Goal: Task Accomplishment & Management: Complete application form

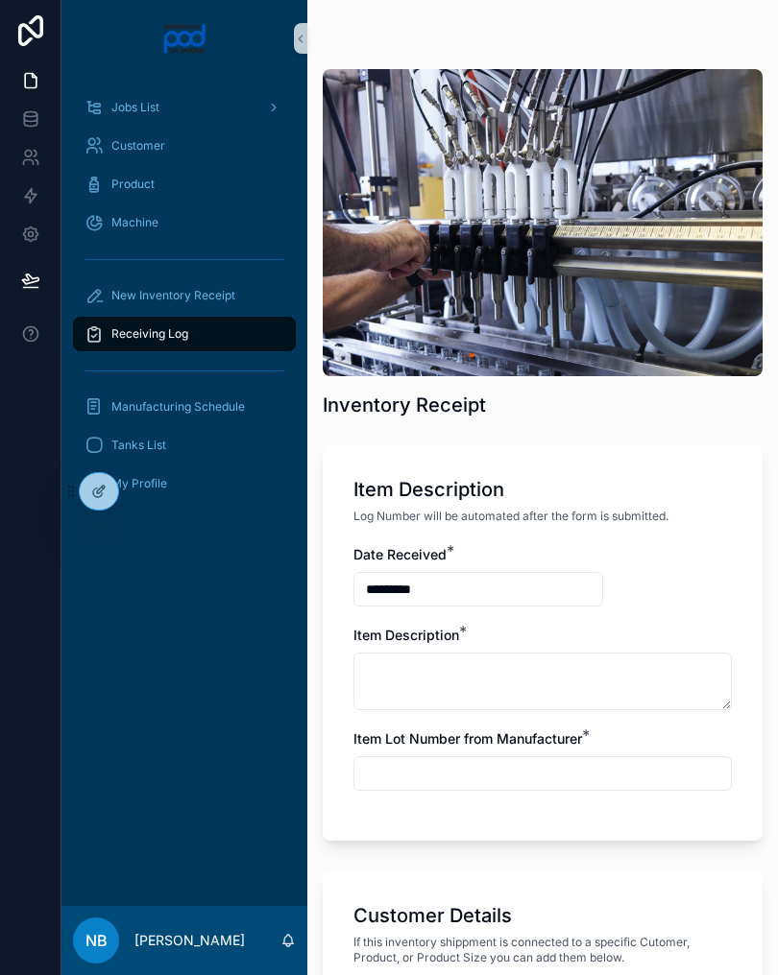
scroll to position [904, 0]
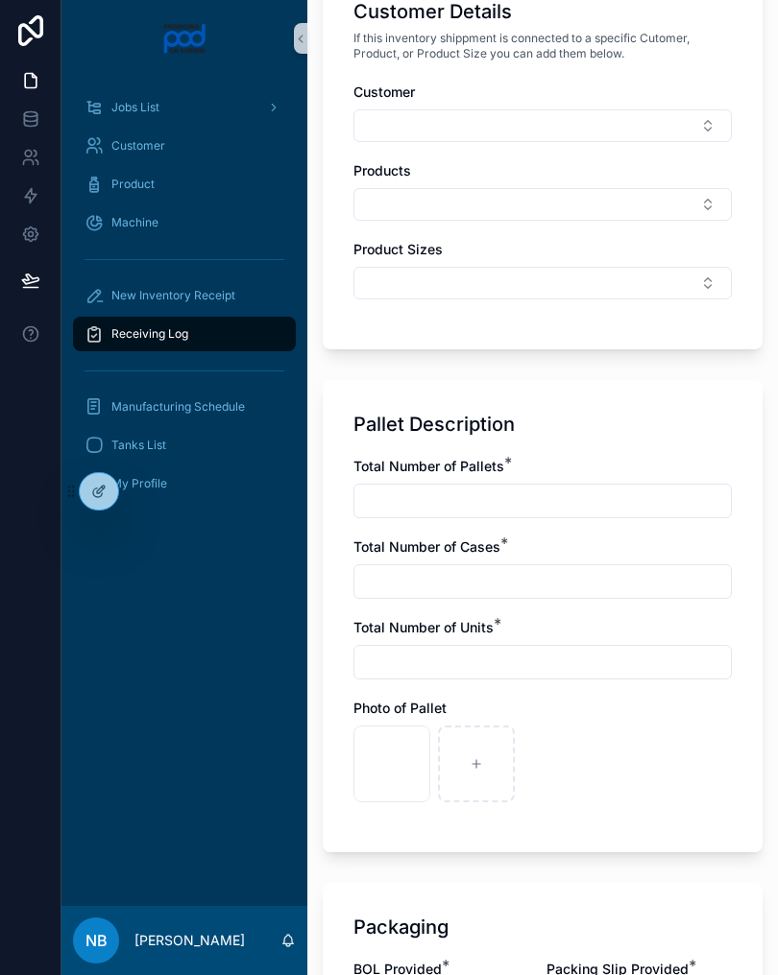
click at [477, 778] on div "scrollable content" at bounding box center [476, 764] width 77 height 77
type input "**********"
click at [554, 746] on div "scrollable content" at bounding box center [560, 764] width 77 height 77
type input "**********"
click at [586, 503] on input "scrollable content" at bounding box center [542, 501] width 376 height 27
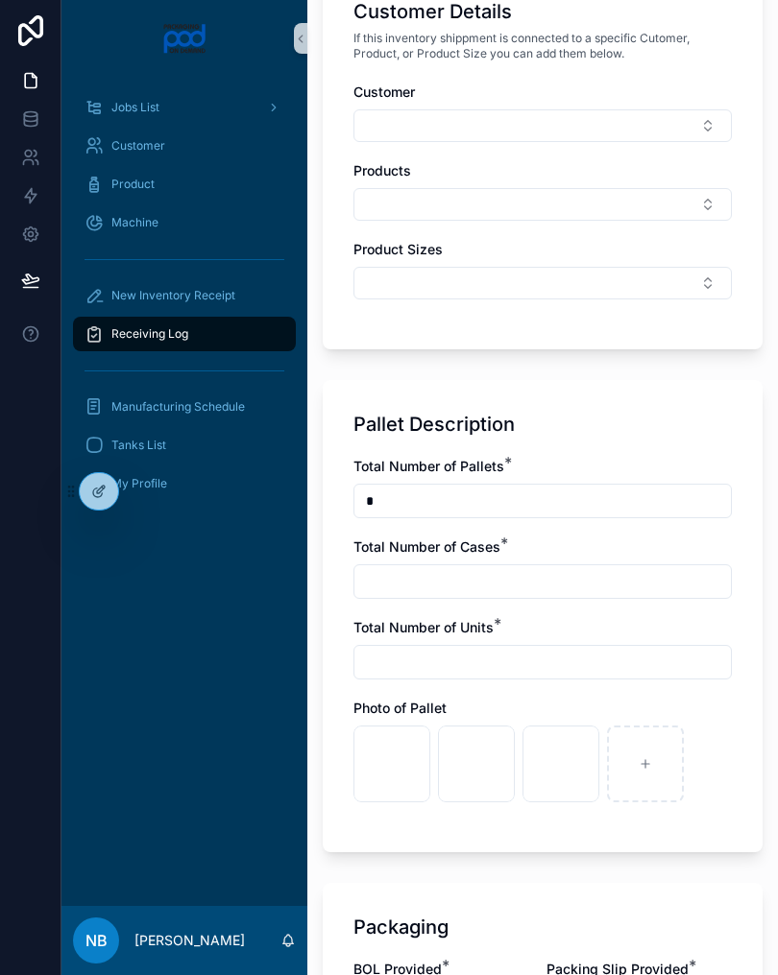
type input "*"
click at [581, 575] on input "scrollable content" at bounding box center [542, 581] width 376 height 27
type input "*"
click at [512, 650] on input "scrollable content" at bounding box center [542, 662] width 376 height 27
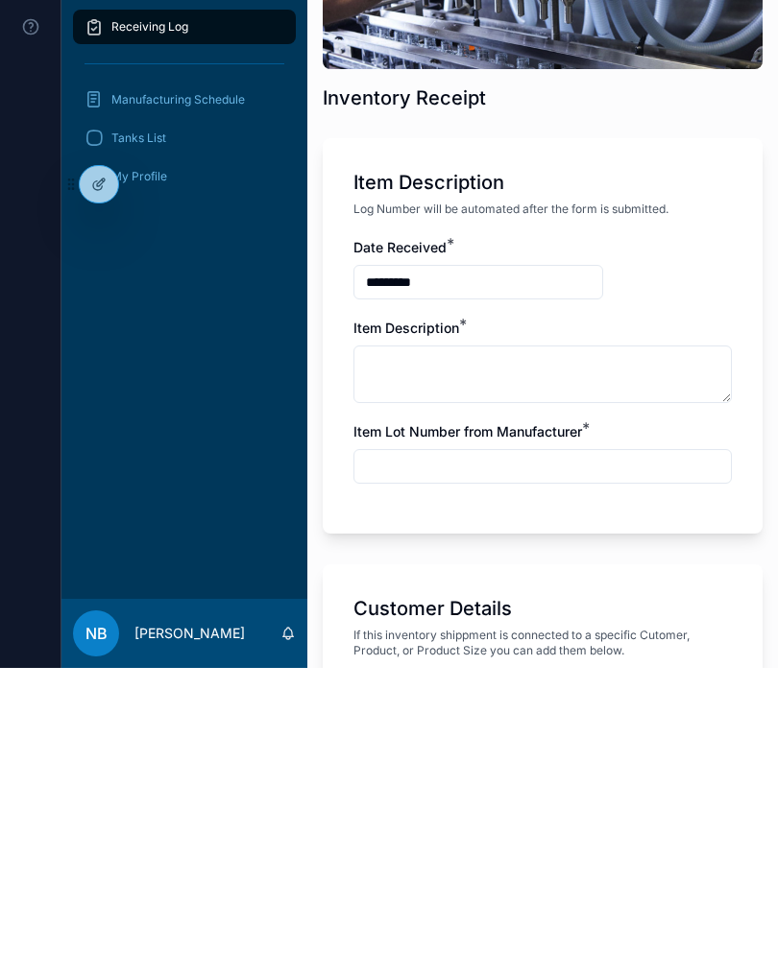
scroll to position [0, 0]
type input "*"
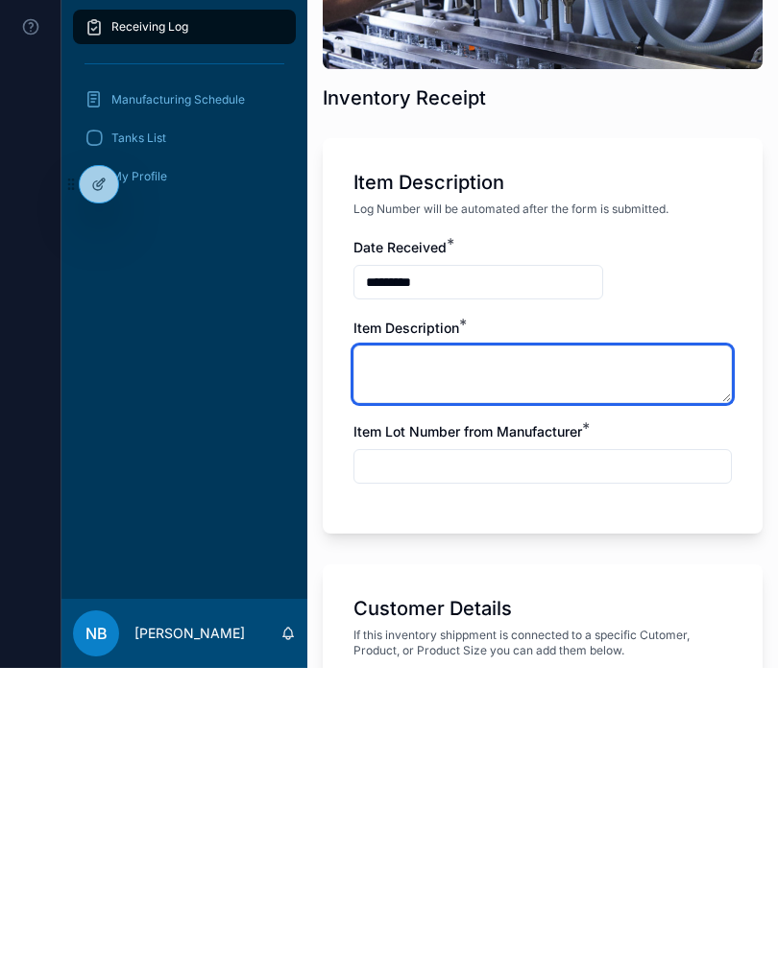
click at [518, 653] on textarea "scrollable content" at bounding box center [542, 682] width 378 height 58
type textarea "**********"
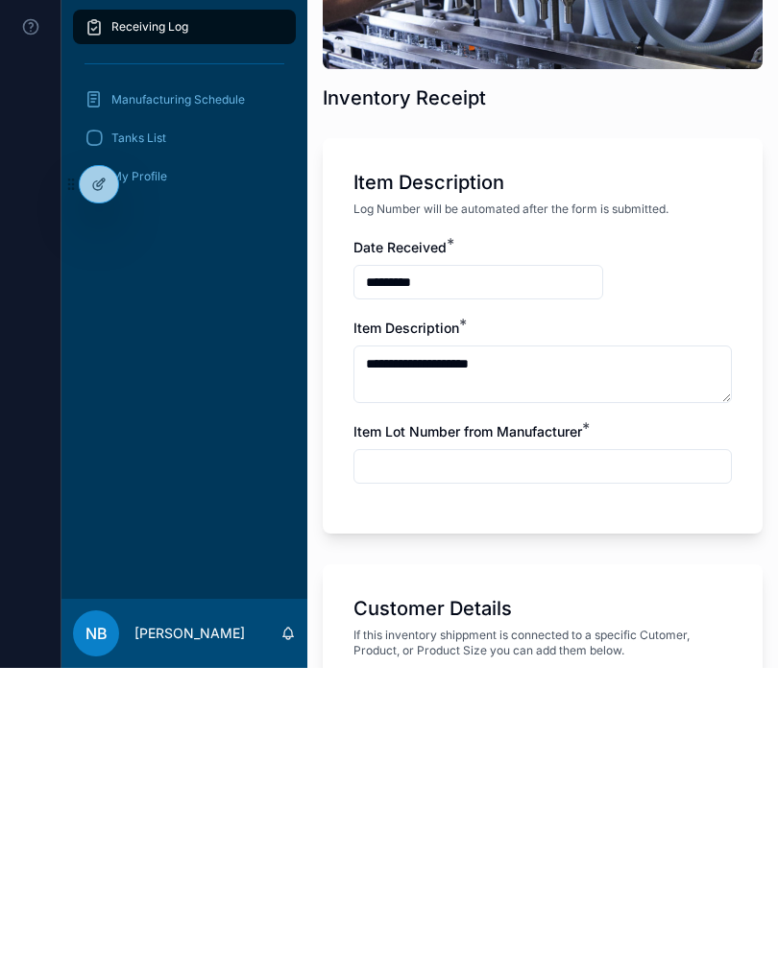
click at [651, 760] on input "scrollable content" at bounding box center [542, 773] width 376 height 27
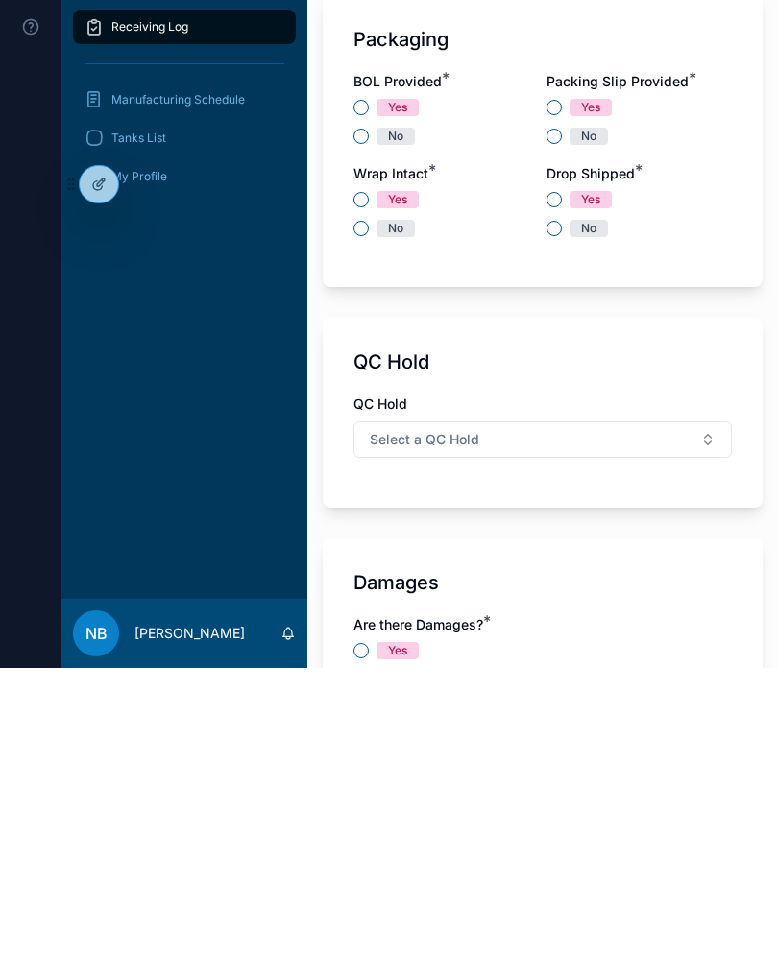
scroll to position [1483, 0]
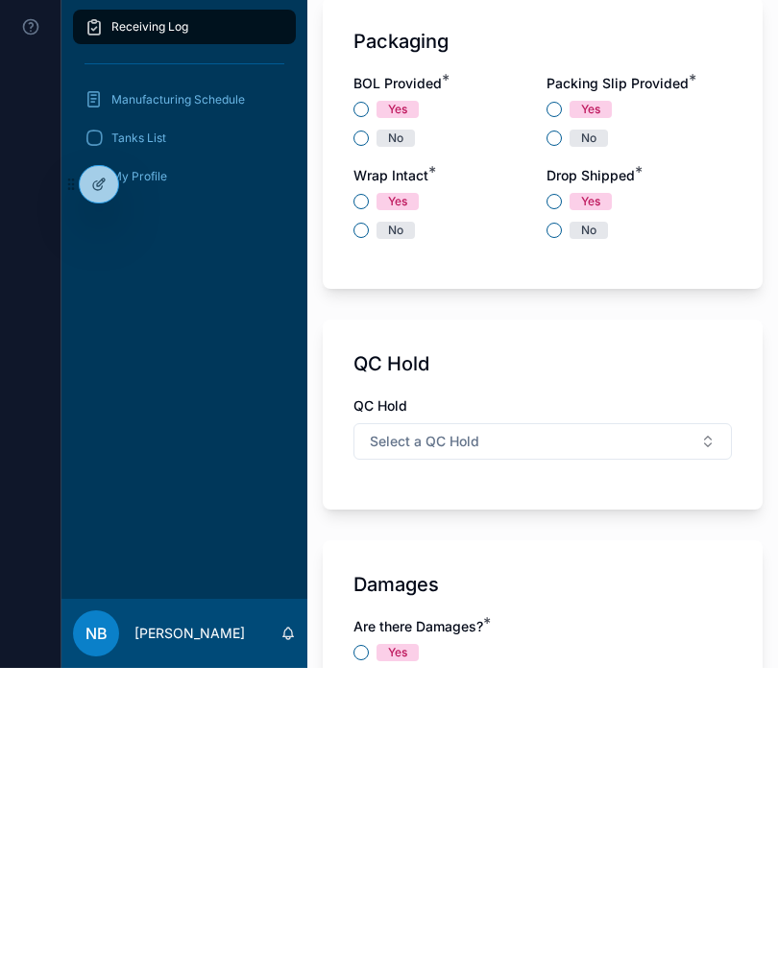
type input "***"
click at [362, 438] on button "No" at bounding box center [360, 445] width 15 height 15
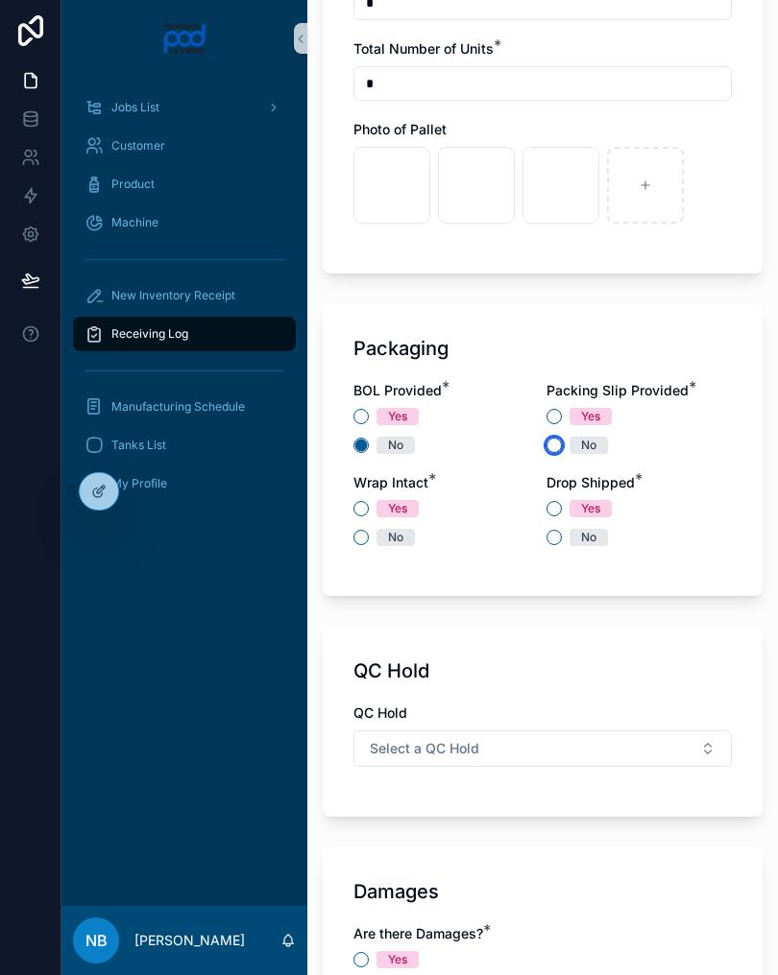
click at [554, 440] on button "No" at bounding box center [553, 445] width 15 height 15
click at [348, 533] on div "Packaging BOL Provided * Yes No Packing Slip Provided * Yes No Wrap Intact * Ye…" at bounding box center [543, 450] width 440 height 292
click at [551, 503] on button "Yes" at bounding box center [553, 508] width 15 height 15
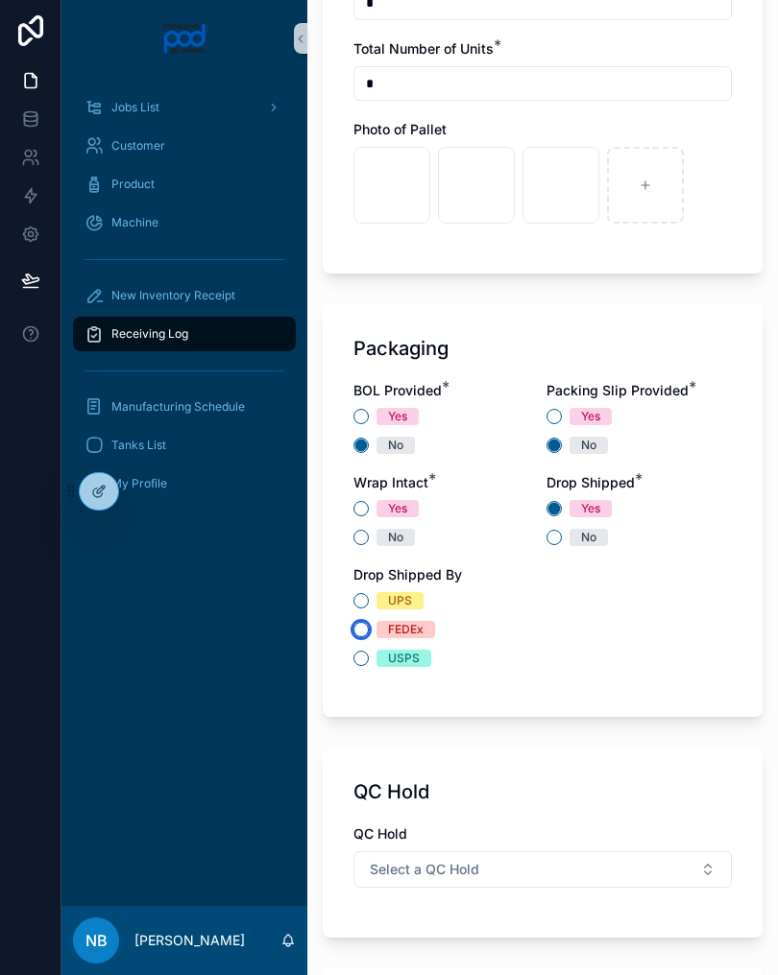
click at [362, 623] on button "FEDEx" at bounding box center [360, 629] width 15 height 15
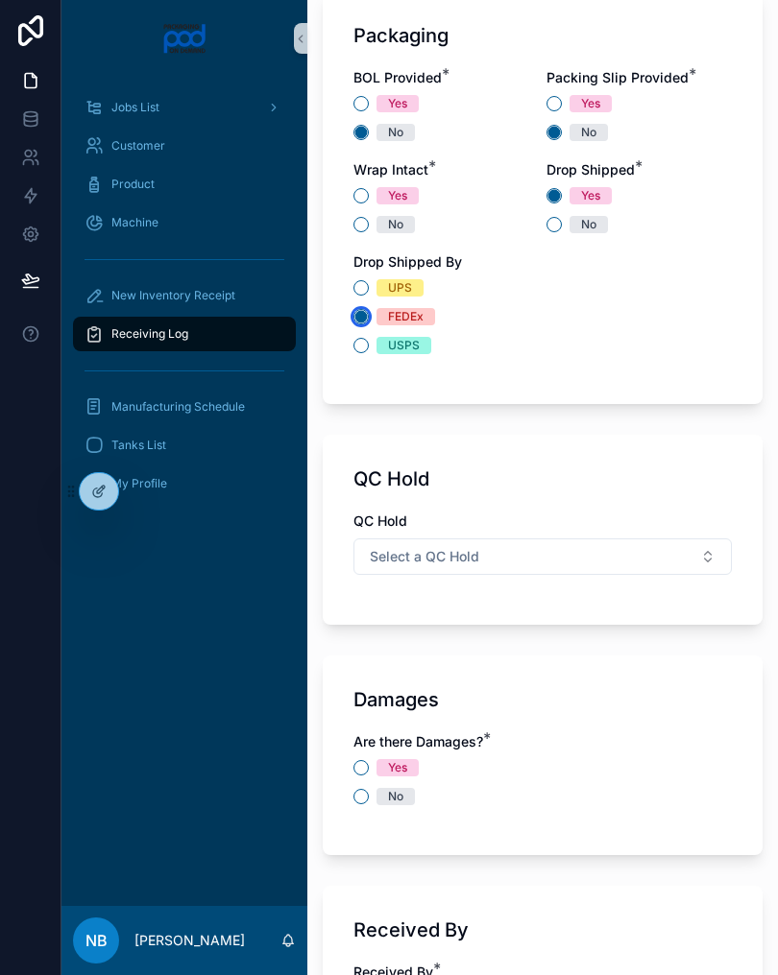
scroll to position [1794, 0]
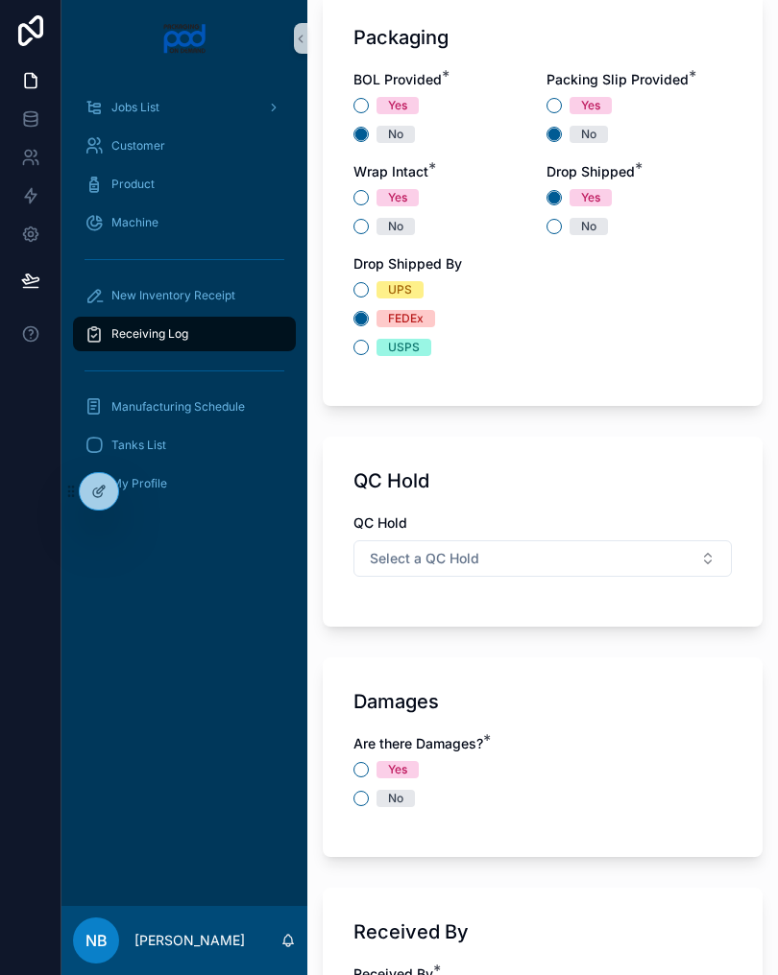
click at [355, 811] on div "Are there Damages? * Yes No" at bounding box center [542, 780] width 378 height 92
click at [362, 804] on button "No" at bounding box center [360, 798] width 15 height 15
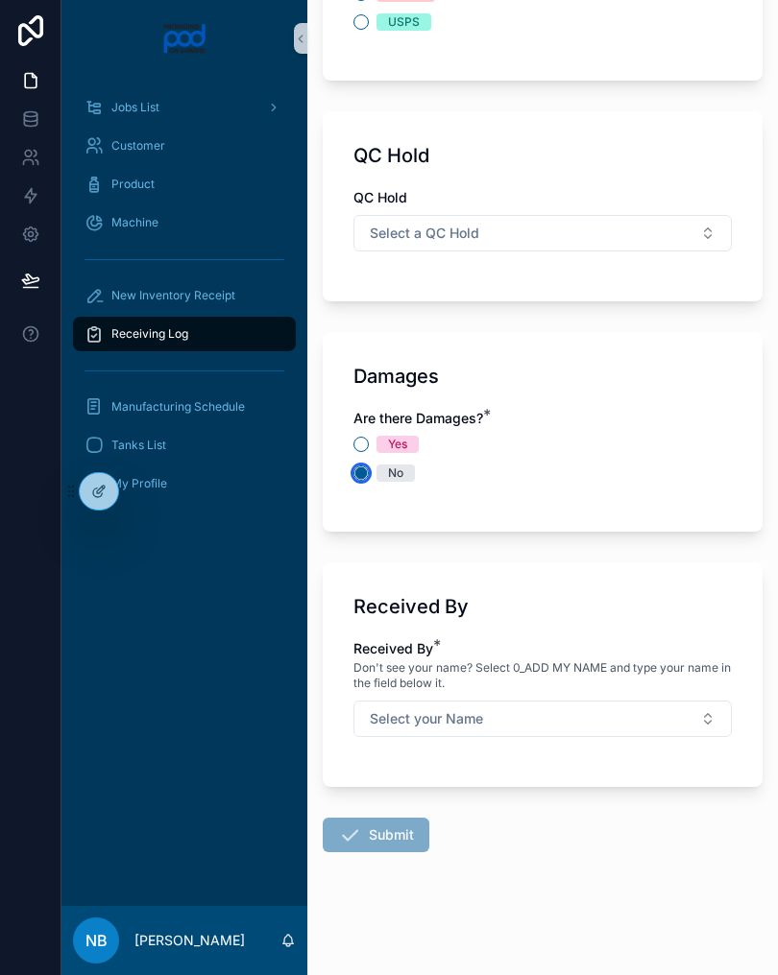
scroll to position [2120, 0]
click at [677, 723] on button "Select your Name" at bounding box center [542, 719] width 378 height 36
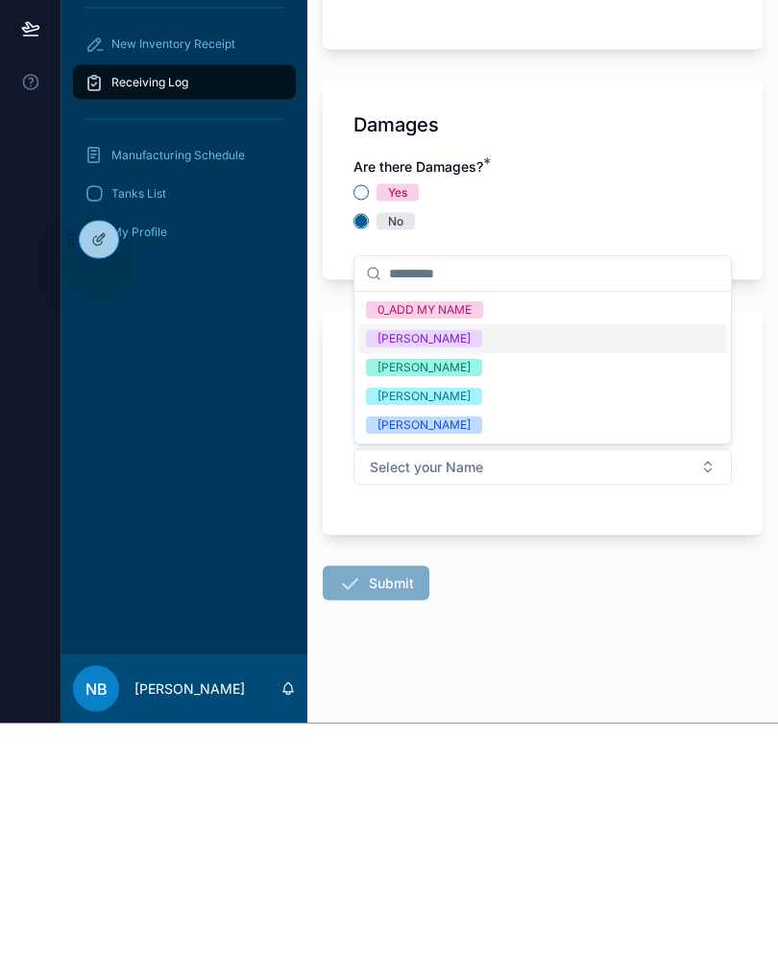
click at [465, 669] on div "[PERSON_NAME]" at bounding box center [423, 677] width 93 height 17
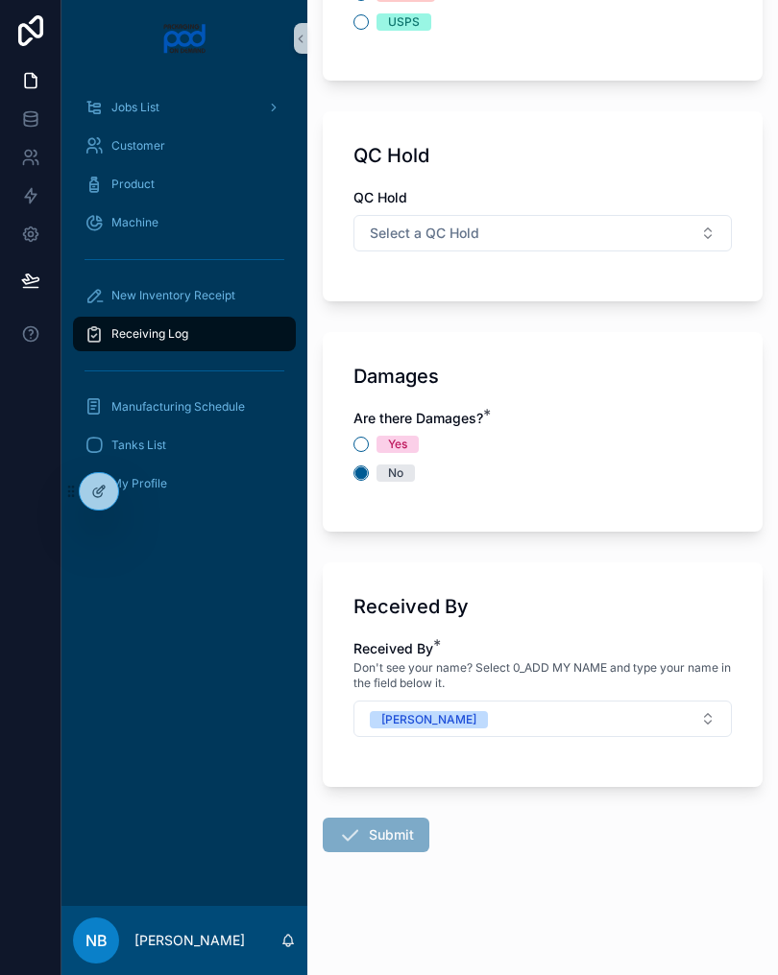
click at [398, 837] on span "Submit" at bounding box center [376, 838] width 107 height 19
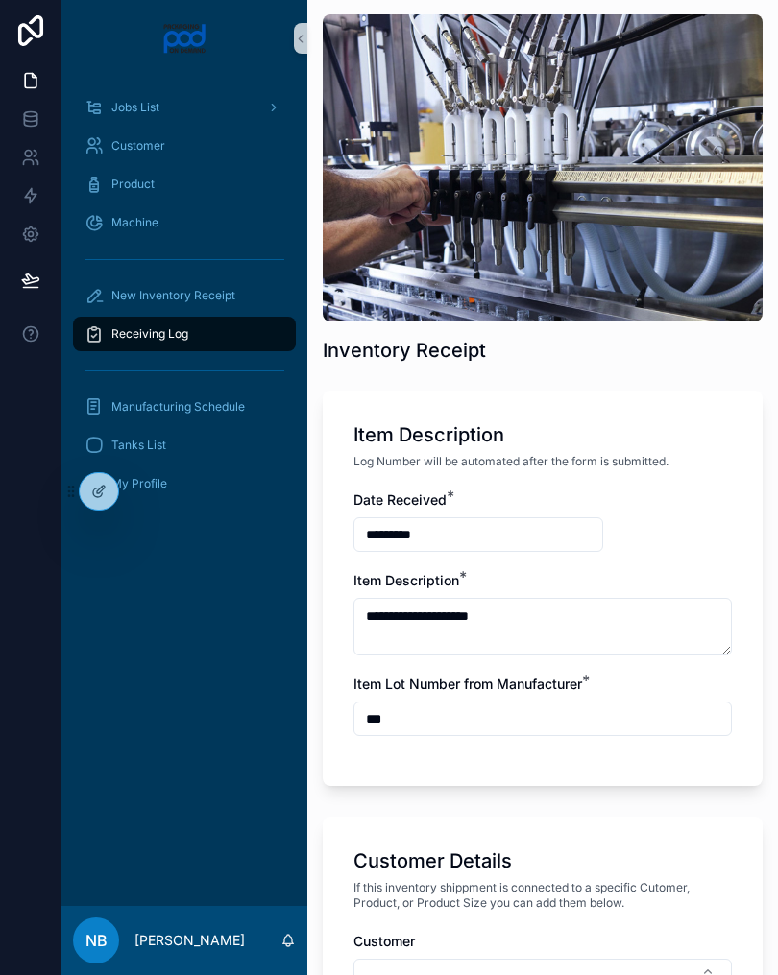
scroll to position [56, 0]
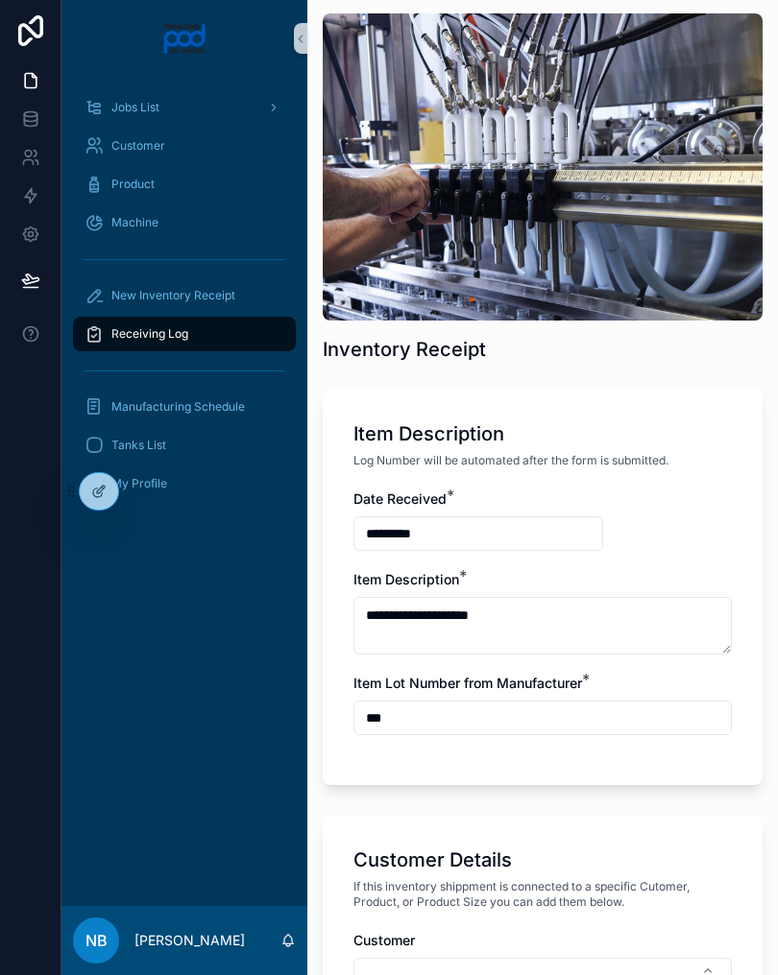
click at [551, 719] on input "***" at bounding box center [542, 718] width 376 height 27
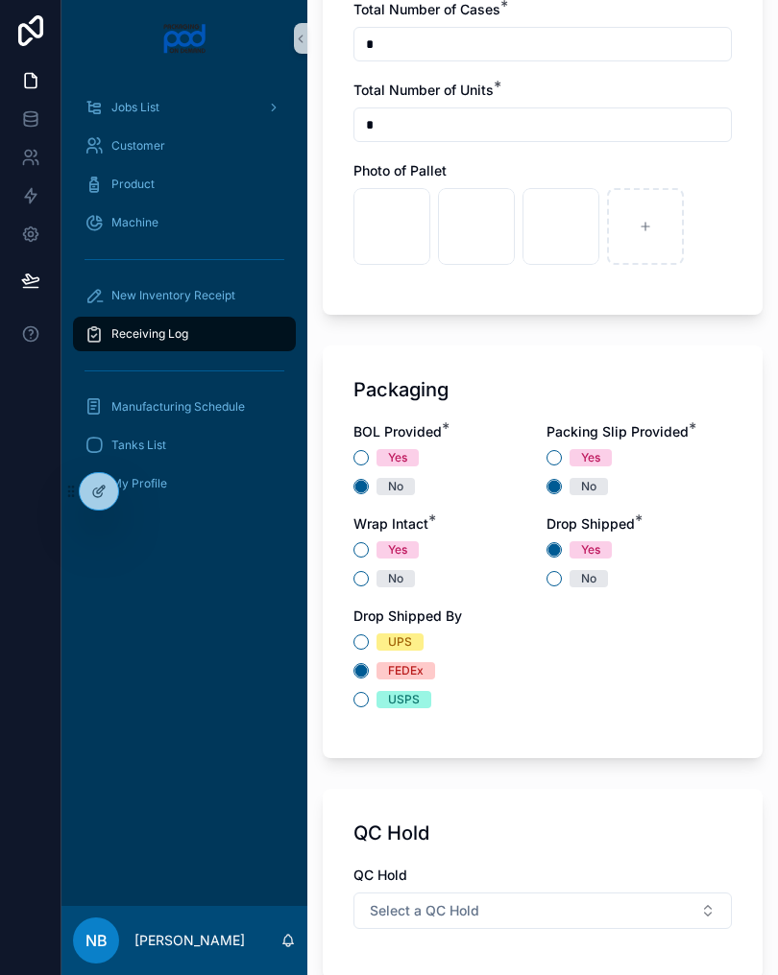
scroll to position [1445, 0]
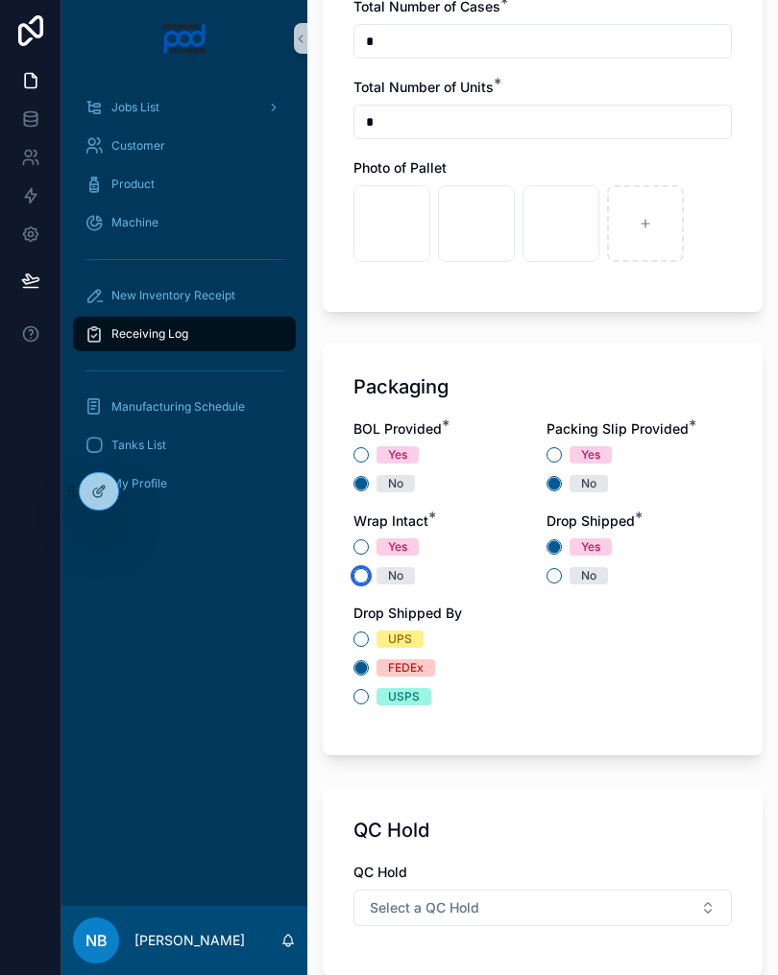
click at [361, 574] on button "No" at bounding box center [360, 575] width 15 height 15
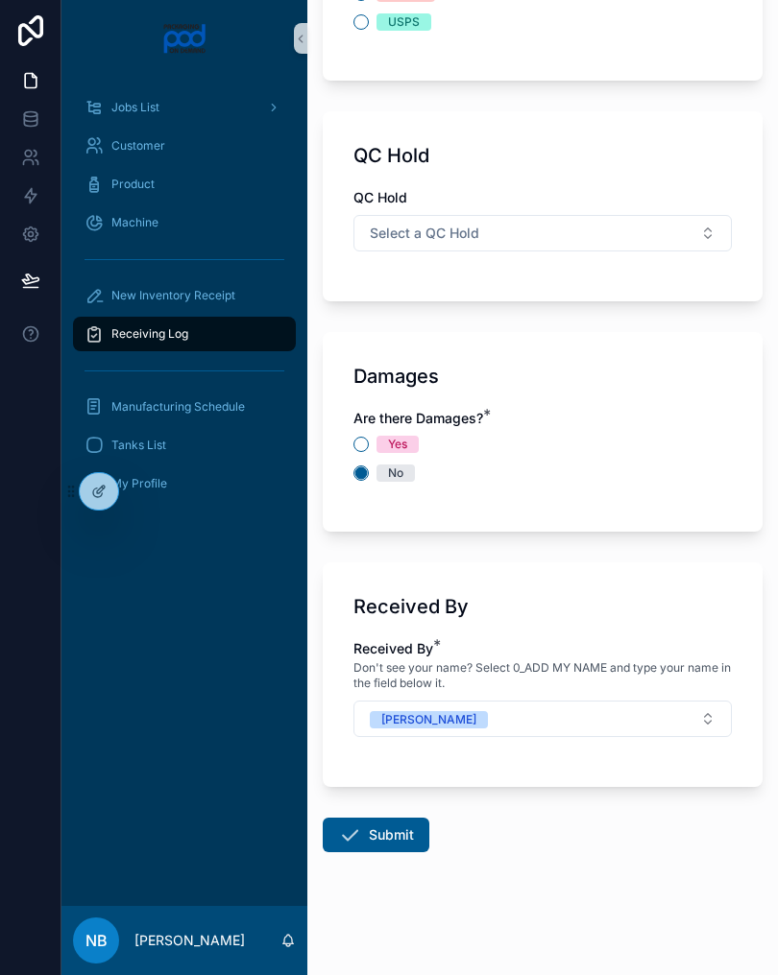
scroll to position [2120, 0]
click at [393, 830] on button "Submit" at bounding box center [376, 835] width 107 height 35
